Goal: Task Accomplishment & Management: Complete application form

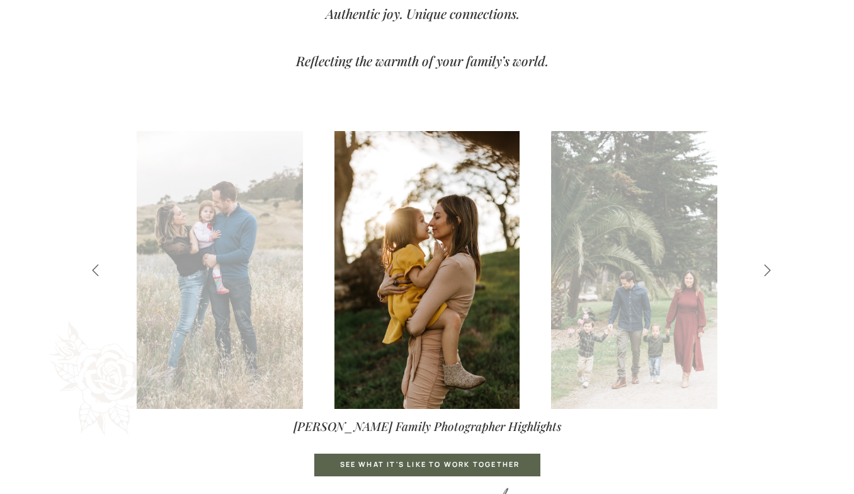
scroll to position [512, 0]
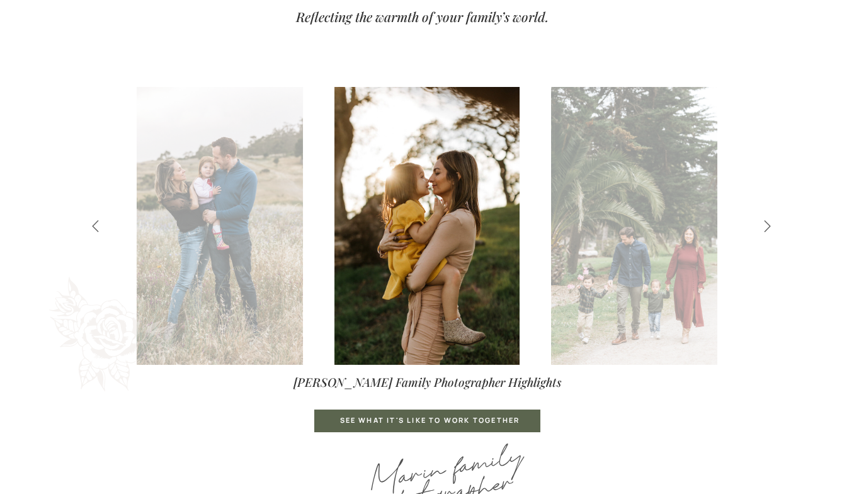
click at [768, 222] on icon at bounding box center [768, 226] width 14 height 14
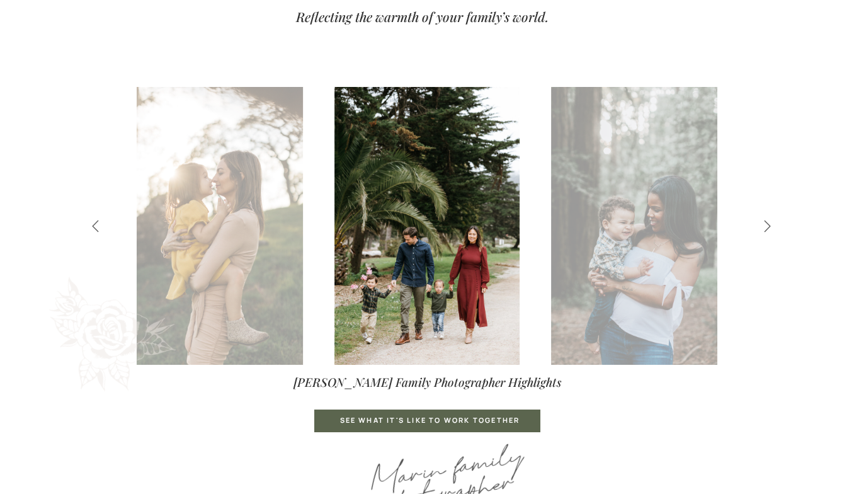
click at [768, 222] on icon at bounding box center [768, 226] width 14 height 14
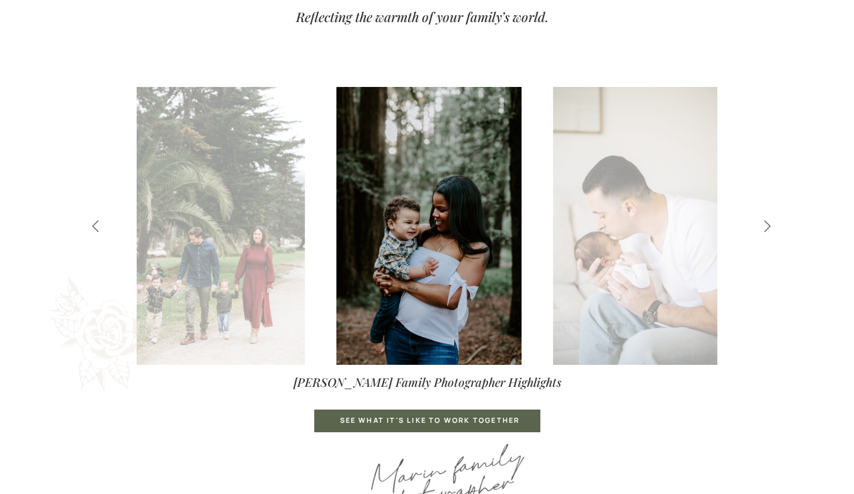
click at [768, 222] on icon at bounding box center [768, 226] width 14 height 14
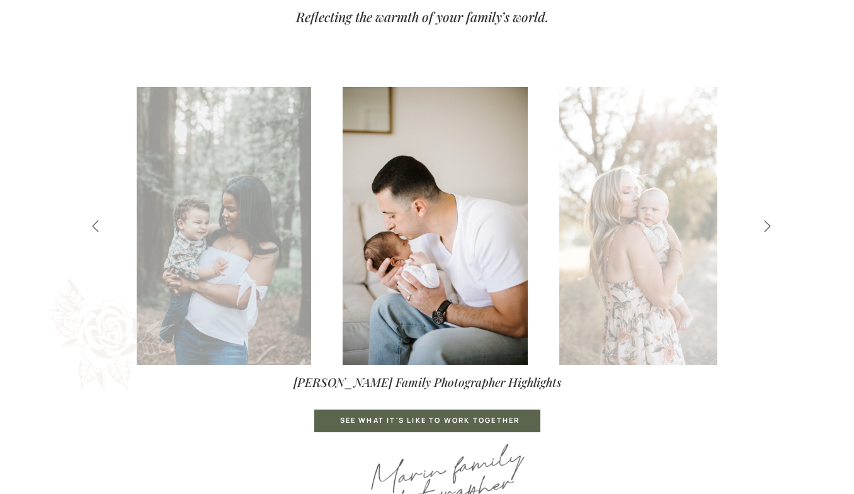
click at [768, 222] on icon at bounding box center [768, 226] width 14 height 14
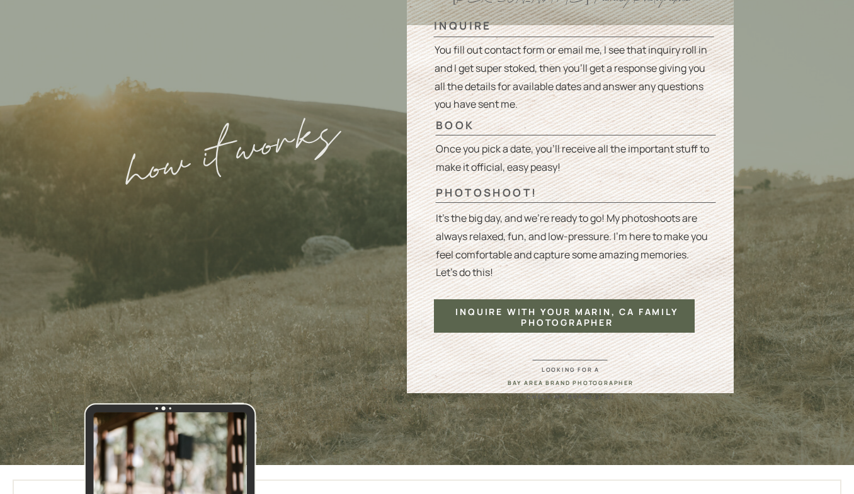
scroll to position [3029, 0]
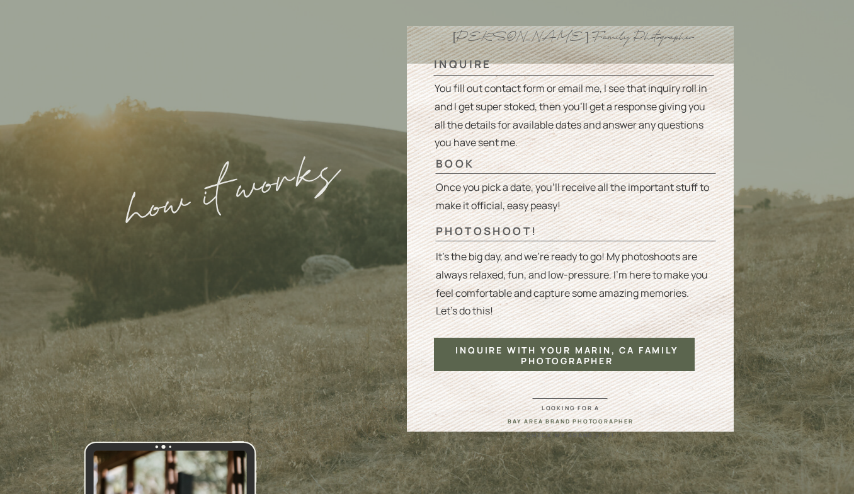
click at [590, 354] on div "inquire with your Marin, Ca family photographer" at bounding box center [568, 351] width 244 height 13
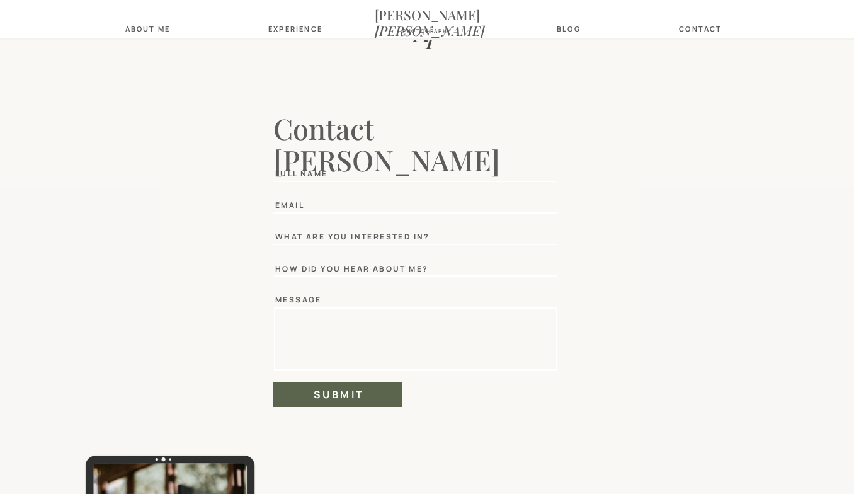
scroll to position [935, 0]
click at [321, 177] on div "Full Name" at bounding box center [311, 174] width 73 height 8
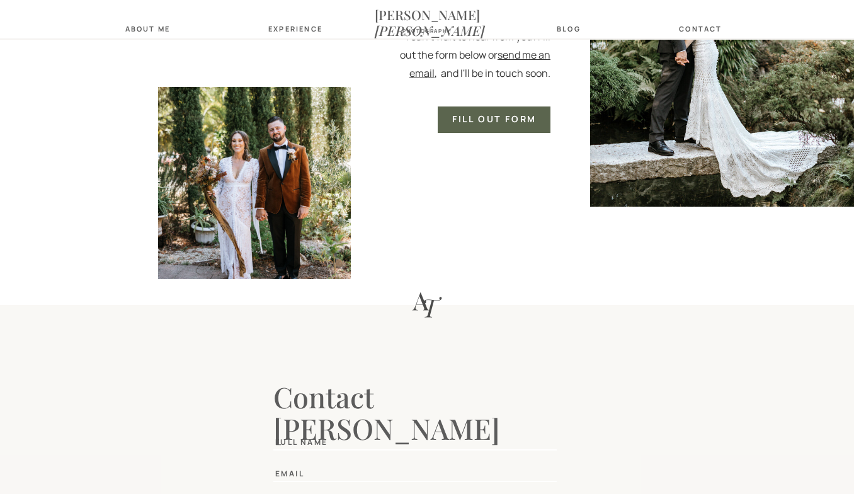
click at [486, 122] on div "fill out form" at bounding box center [494, 120] width 91 height 13
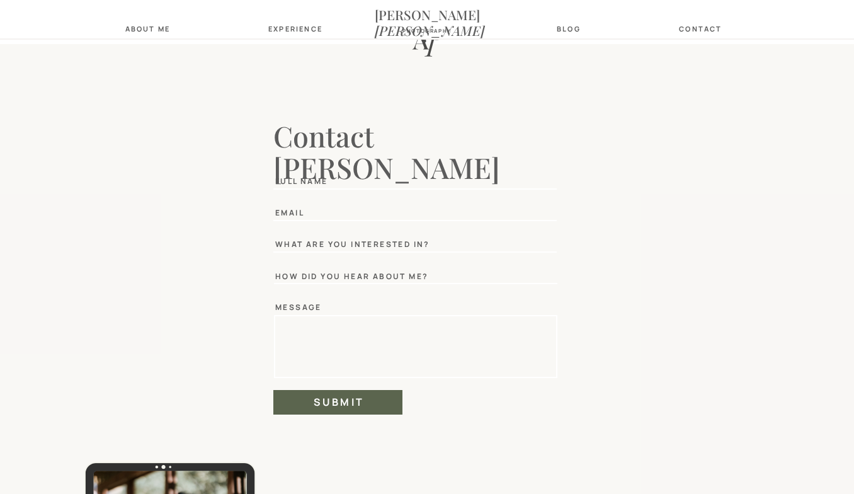
scroll to position [931, 0]
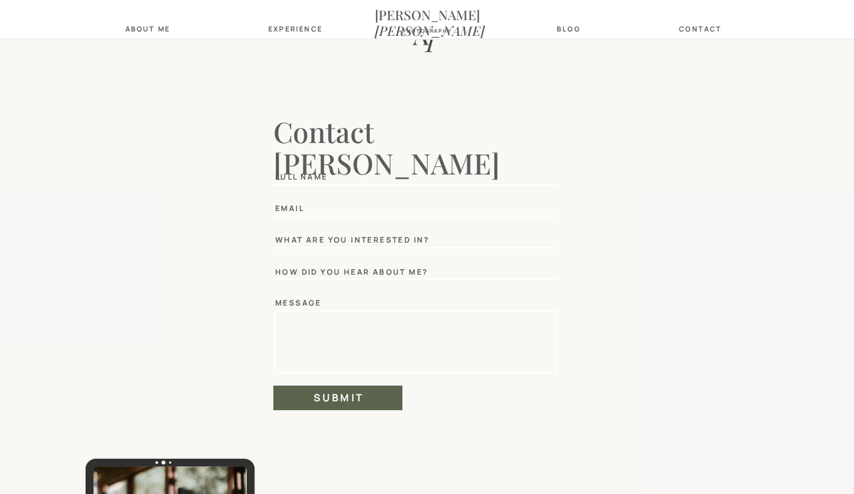
click at [323, 176] on div "Full Name" at bounding box center [311, 177] width 73 height 8
click at [304, 338] on textarea at bounding box center [417, 342] width 277 height 54
click at [359, 238] on div "what are you interested in?" at bounding box center [353, 240] width 157 height 8
click at [306, 205] on div "Email" at bounding box center [304, 208] width 58 height 8
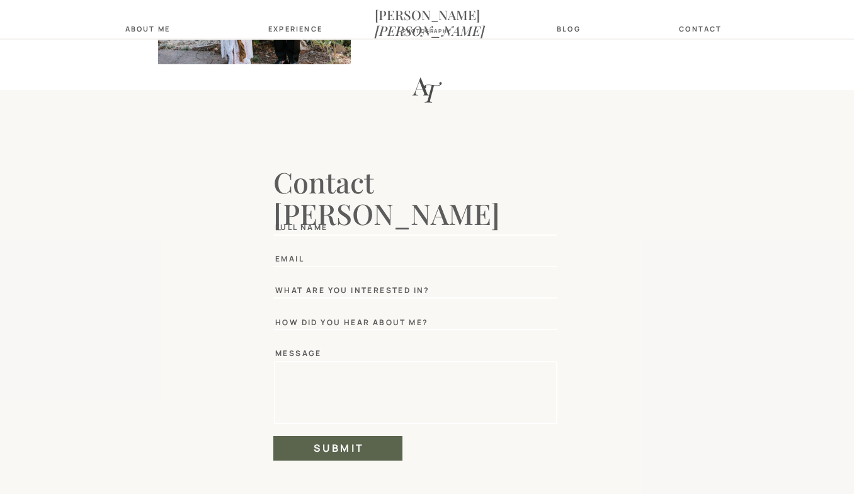
scroll to position [880, 0]
click at [296, 377] on textarea at bounding box center [417, 393] width 277 height 54
type textarea "*******"
click at [280, 238] on div "now booking! contact blog about Me [PERSON_NAME] photography Experience Experie…" at bounding box center [427, 11] width 854 height 1783
click at [309, 210] on div "now booking! contact blog about Me [PERSON_NAME] photography Experience Experie…" at bounding box center [427, 11] width 854 height 1783
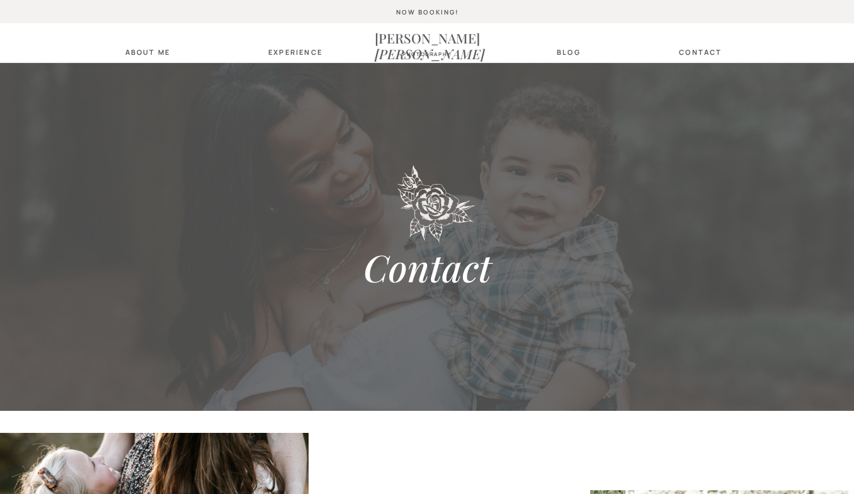
scroll to position [0, 0]
click at [699, 54] on nav "contact" at bounding box center [701, 52] width 50 height 8
click at [691, 49] on nav "contact" at bounding box center [701, 52] width 50 height 8
click at [587, 49] on nav "blog" at bounding box center [569, 52] width 38 height 8
